Goal: Information Seeking & Learning: Learn about a topic

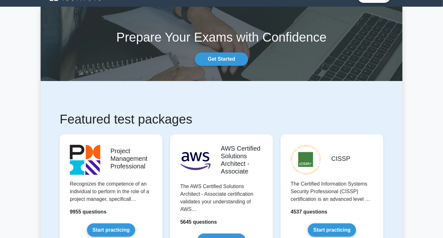
scroll to position [35, 0]
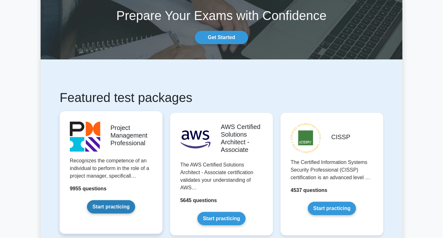
click at [97, 205] on link "Start practicing" at bounding box center [111, 206] width 48 height 13
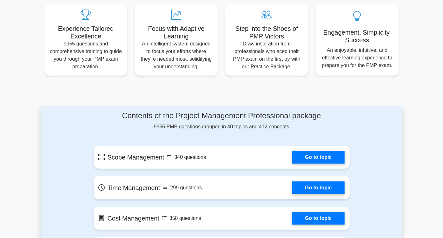
scroll to position [211, 0]
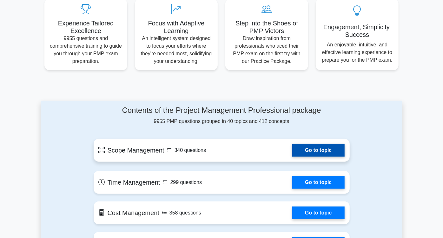
click at [344, 146] on link "Go to topic" at bounding box center [318, 150] width 52 height 13
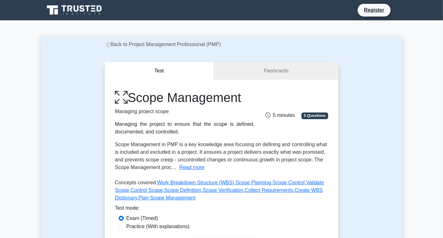
scroll to position [35, 0]
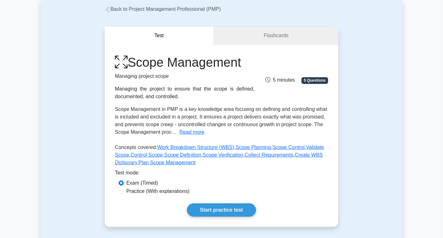
click at [297, 33] on link "Flashcards" at bounding box center [276, 36] width 124 height 18
click at [225, 203] on link "Start practice test" at bounding box center [221, 209] width 69 height 13
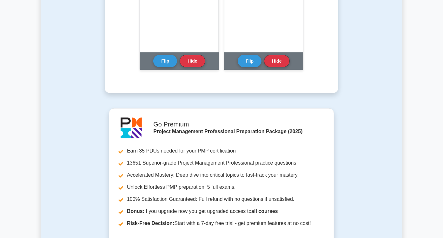
scroll to position [702, 0]
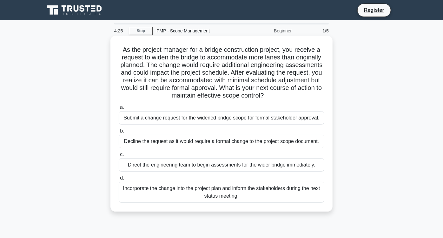
click at [211, 116] on div "Submit a change request for the widened bridge scope for formal stakeholder app…" at bounding box center [222, 117] width 206 height 13
click at [119, 109] on input "a. Submit a change request for the widened bridge scope for formal stakeholder …" at bounding box center [119, 107] width 0 height 4
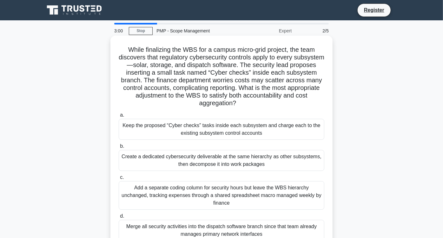
click at [225, 157] on div "Create a dedicated cybersecurity deliverable at the same hierarchy as other sub…" at bounding box center [222, 160] width 206 height 21
click at [119, 148] on input "b. Create a dedicated cybersecurity deliverable at the same hierarchy as other …" at bounding box center [119, 146] width 0 height 4
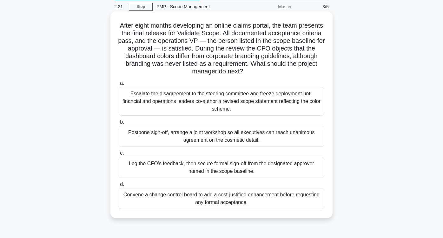
scroll to position [35, 0]
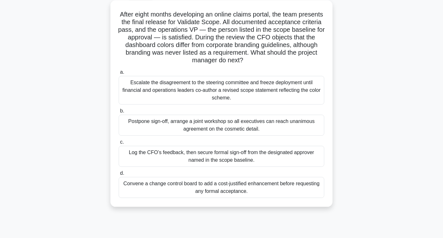
click at [292, 188] on div "Convene a change control board to add a cost-justified enhancement before reque…" at bounding box center [222, 187] width 206 height 21
click at [119, 175] on input "d. Convene a change control board to add a cost-justified enhancement before re…" at bounding box center [119, 173] width 0 height 4
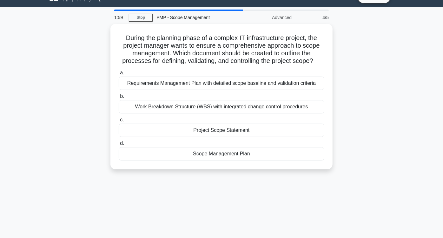
scroll to position [0, 0]
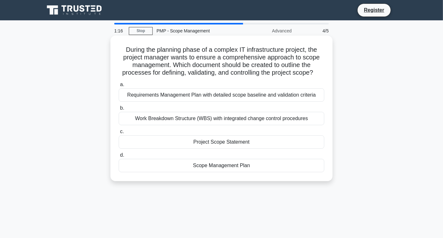
click at [262, 94] on div "Requirements Management Plan with detailed scope baseline and validation criter…" at bounding box center [222, 94] width 206 height 13
click at [119, 87] on input "a. Requirements Management Plan with detailed scope baseline and validation cri…" at bounding box center [119, 85] width 0 height 4
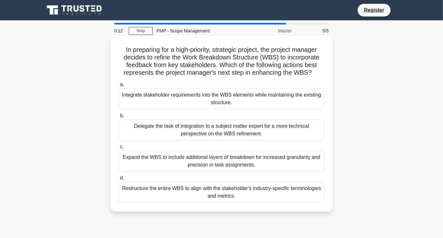
click at [279, 164] on div "Expand the WBS to include additional layers of breakdown for increased granular…" at bounding box center [222, 160] width 206 height 21
click at [119, 149] on input "c. Expand the WBS to include additional layers of breakdown for increased granu…" at bounding box center [119, 147] width 0 height 4
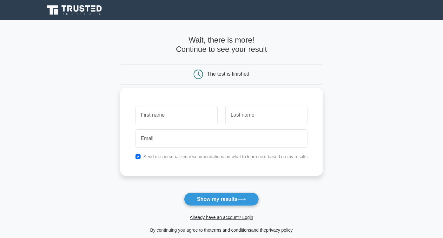
click at [180, 116] on input "text" at bounding box center [176, 115] width 82 height 18
type input "Maya"
type input "Amareen"
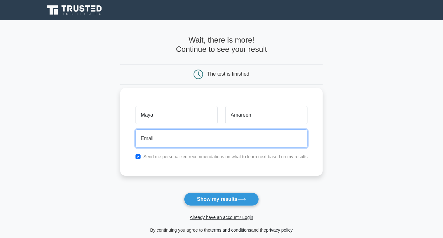
type input "maya.amareen@gmail.com"
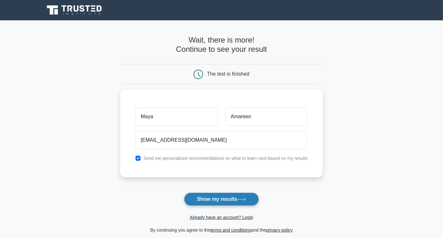
click at [218, 200] on button "Show my results" at bounding box center [221, 198] width 75 height 13
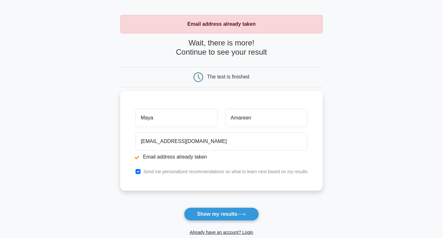
scroll to position [35, 0]
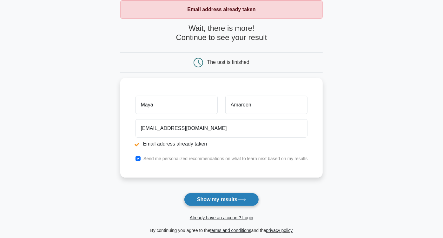
click at [224, 199] on button "Show my results" at bounding box center [221, 199] width 75 height 13
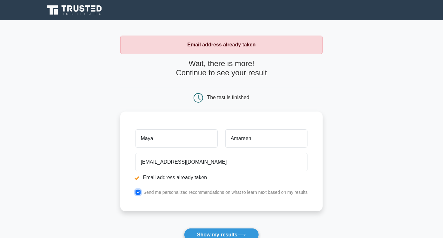
click at [138, 190] on input "checkbox" at bounding box center [137, 191] width 5 height 5
checkbox input "false"
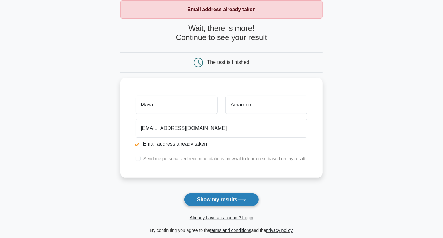
click at [210, 198] on button "Show my results" at bounding box center [221, 199] width 75 height 13
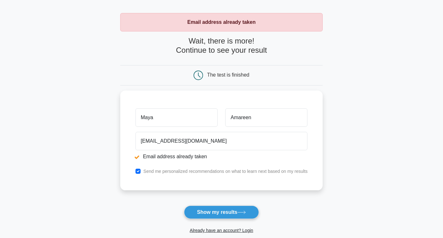
scroll to position [70, 0]
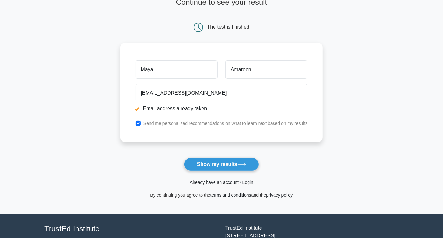
click at [230, 181] on link "Already have an account? Login" at bounding box center [221, 182] width 63 height 5
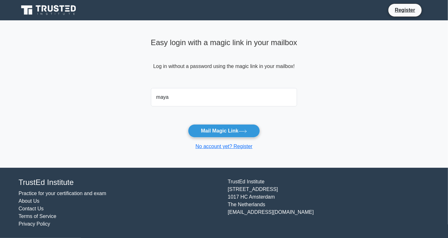
type input "mayaa@scanwave.io"
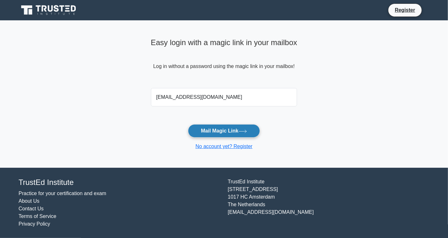
click at [200, 129] on button "Mail Magic Link" at bounding box center [224, 130] width 72 height 13
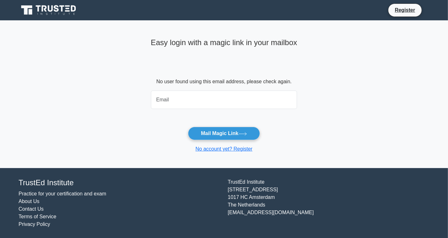
click at [204, 101] on input "email" at bounding box center [224, 99] width 147 height 18
type input "maya.amareen@gmail.com"
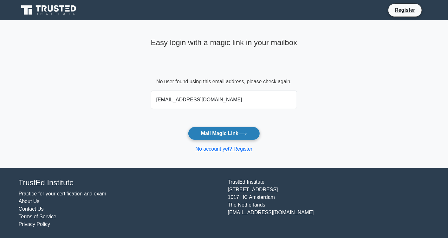
click at [214, 135] on button "Mail Magic Link" at bounding box center [224, 133] width 72 height 13
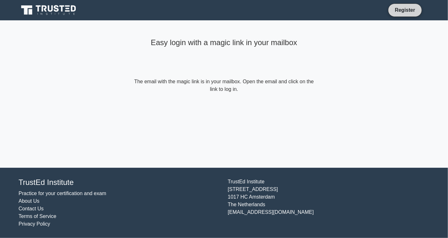
click at [405, 13] on link "Register" at bounding box center [405, 10] width 28 height 8
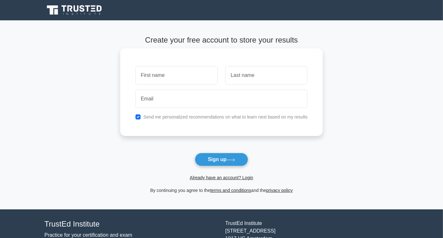
click at [178, 74] on input "text" at bounding box center [176, 75] width 82 height 18
click at [92, 60] on main "Create your free account to store your results Send me personalized recommendat…" at bounding box center [221, 114] width 443 height 189
click at [144, 114] on label "Send me personalized recommendations on what to learn next based on my results" at bounding box center [225, 116] width 164 height 5
click at [137, 115] on input "checkbox" at bounding box center [137, 116] width 5 height 5
checkbox input "false"
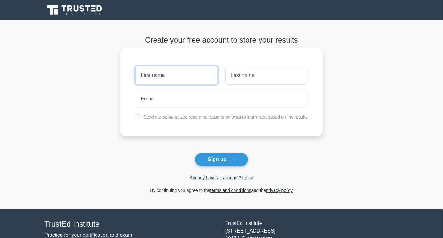
click at [157, 78] on input "text" at bounding box center [176, 75] width 82 height 18
type input "Maya"
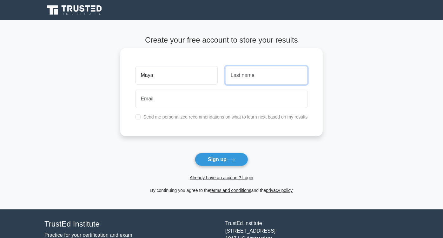
type input "Amareen"
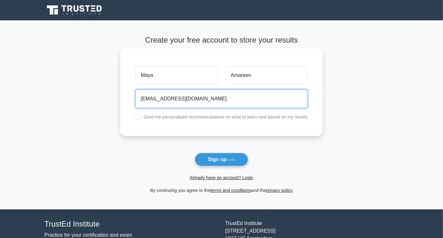
drag, startPoint x: 215, startPoint y: 97, endPoint x: 152, endPoint y: 96, distance: 62.8
click at [152, 96] on input "maya.amareen@gmail.com" at bounding box center [221, 98] width 172 height 18
click at [195, 153] on button "Sign up" at bounding box center [221, 159] width 53 height 13
type input "mayaa@scanwave.io"
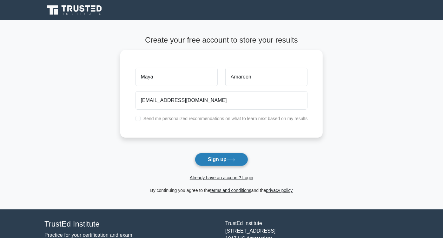
click at [211, 160] on button "Sign up" at bounding box center [221, 159] width 53 height 13
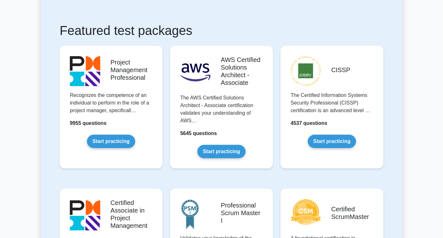
scroll to position [141, 0]
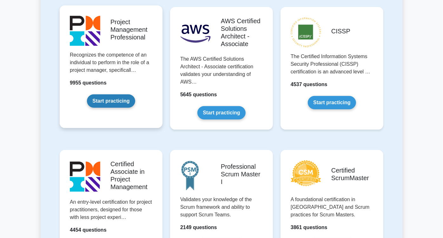
click at [87, 96] on link "Start practicing" at bounding box center [111, 100] width 48 height 13
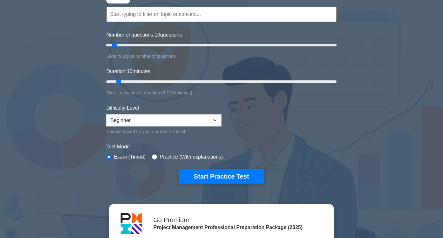
scroll to position [70, 0]
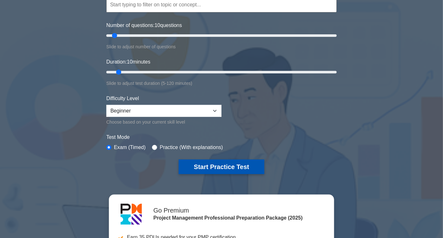
click at [238, 167] on button "Start Practice Test" at bounding box center [222, 166] width 86 height 15
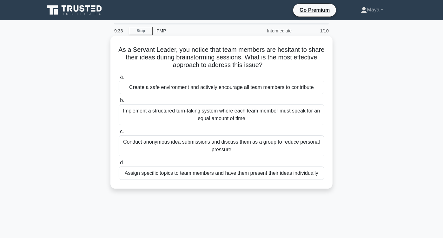
click at [235, 89] on div "Create a safe environment and actively encourage all team members to contribute" at bounding box center [222, 87] width 206 height 13
click at [119, 79] on input "a. Create a safe environment and actively encourage all team members to contrib…" at bounding box center [119, 77] width 0 height 4
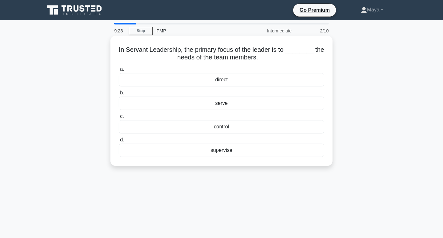
click at [235, 104] on div "serve" at bounding box center [222, 102] width 206 height 13
click at [119, 95] on input "b. serve" at bounding box center [119, 93] width 0 height 4
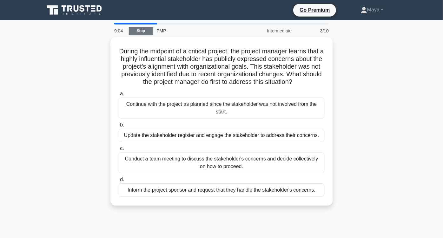
click at [147, 32] on link "Stop" at bounding box center [141, 31] width 24 height 8
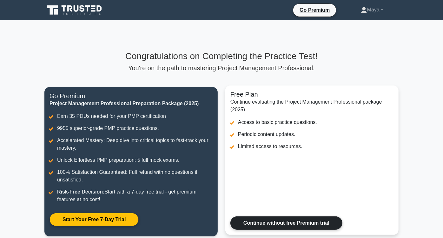
click at [243, 216] on link "Continue without free Premium trial" at bounding box center [286, 222] width 112 height 13
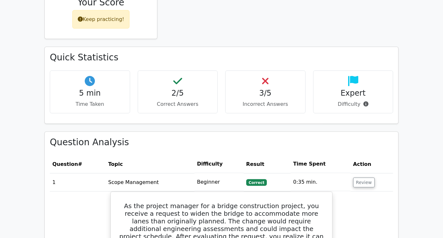
scroll to position [317, 0]
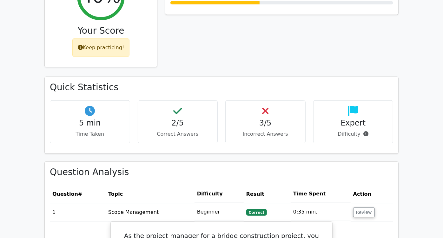
click at [90, 38] on div "Keep practicing!" at bounding box center [100, 47] width 57 height 18
